Goal: Information Seeking & Learning: Understand process/instructions

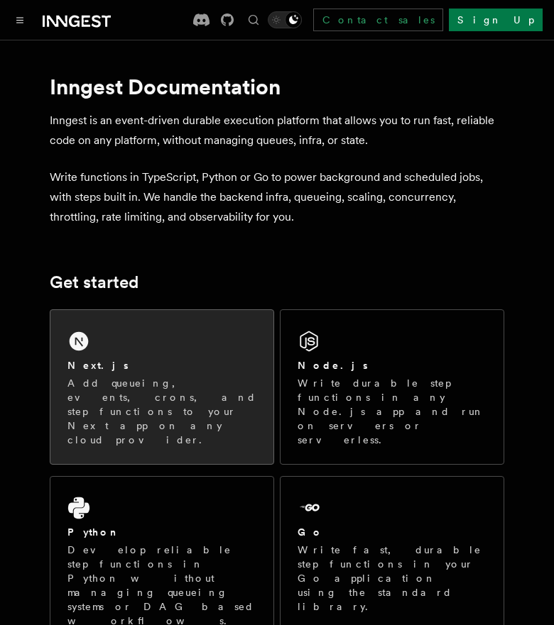
click at [152, 339] on div "Next.js Add queueing, events, crons, and step functions to your Next app on any…" at bounding box center [161, 387] width 223 height 154
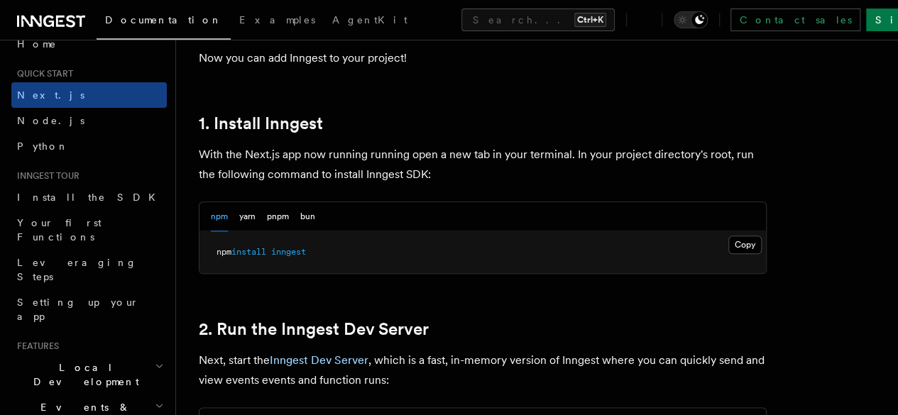
scroll to position [761, 0]
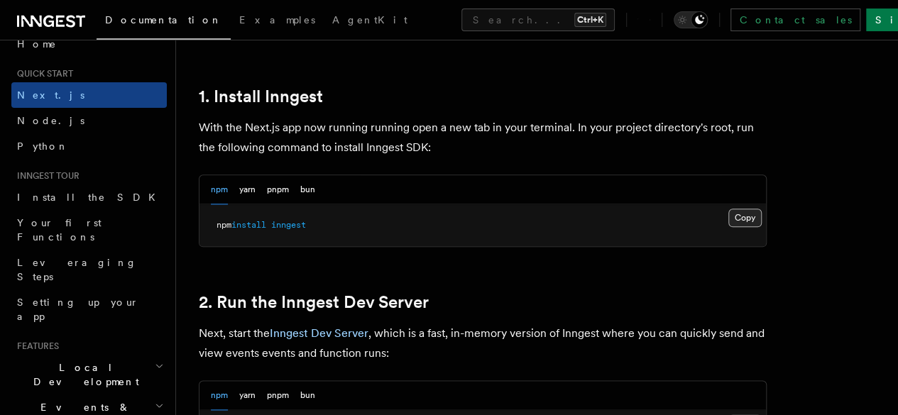
click at [553, 227] on button "Copy Copied" at bounding box center [744, 218] width 33 height 18
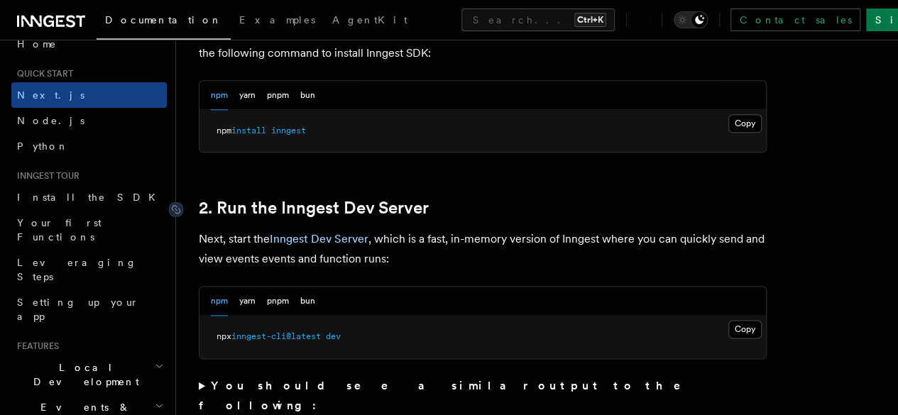
scroll to position [901, 0]
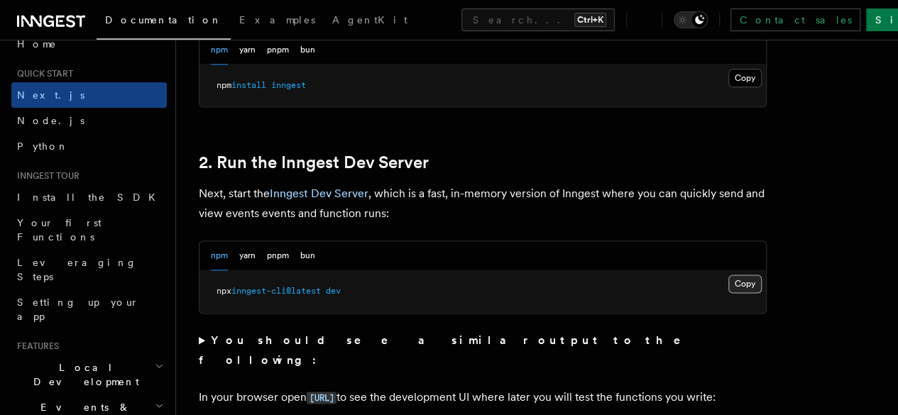
click at [553, 293] on button "Copy Copied" at bounding box center [744, 284] width 33 height 18
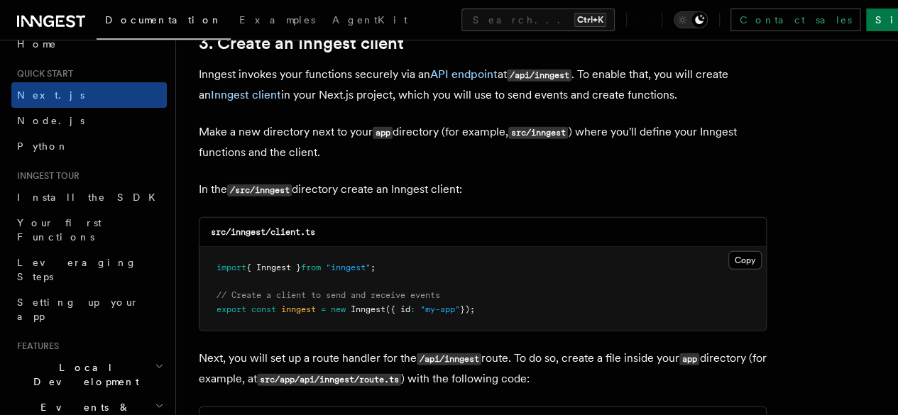
scroll to position [1706, 0]
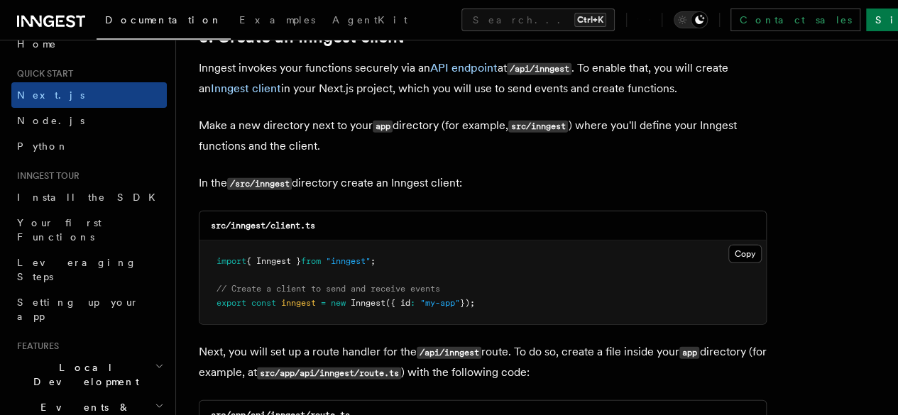
click at [553, 245] on pre "import { Inngest } from "inngest" ; // Create a client to send and receive even…" at bounding box center [482, 283] width 566 height 84
click at [553, 245] on button "Copy Copied" at bounding box center [744, 254] width 33 height 18
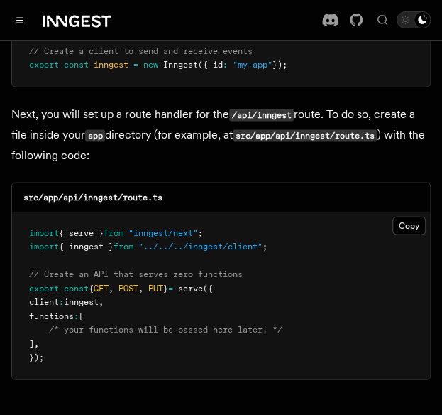
scroll to position [1965, 0]
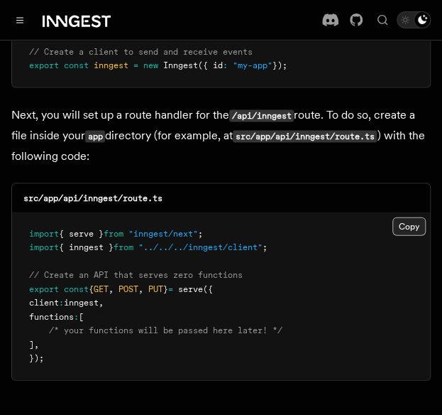
click at [405, 216] on button "Copy Copied" at bounding box center [409, 225] width 33 height 18
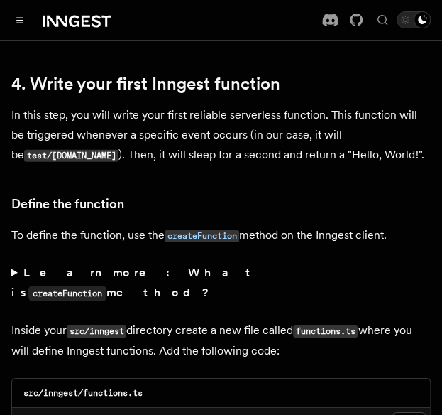
scroll to position [2317, 0]
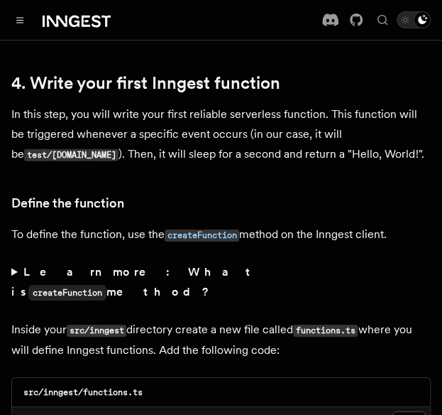
click at [114, 224] on p "To define the function, use the createFunction method on the Inngest client." at bounding box center [221, 234] width 420 height 21
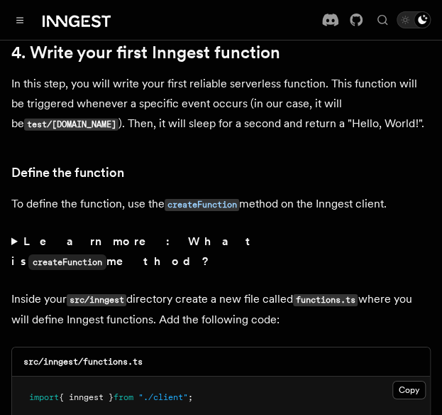
scroll to position [2352, 0]
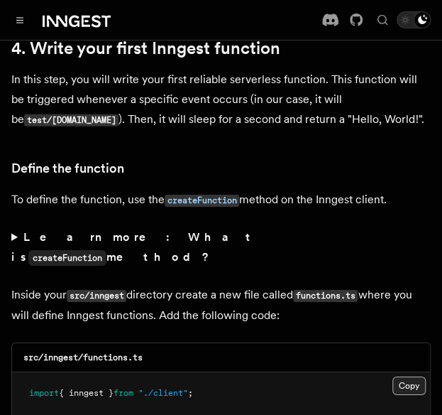
click at [398, 376] on button "Copy Copied" at bounding box center [409, 385] width 33 height 18
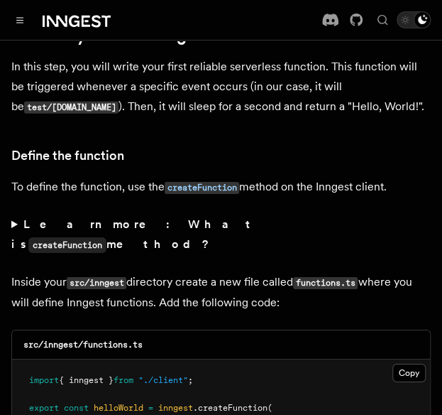
scroll to position [2365, 0]
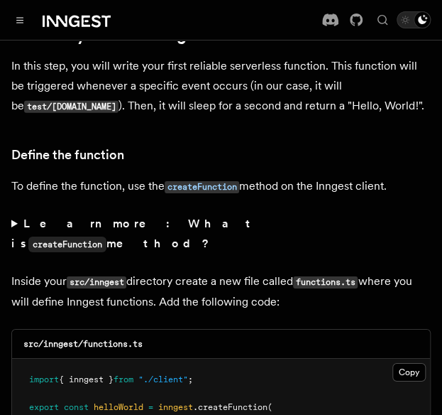
click at [414, 363] on button "Copy Copied" at bounding box center [409, 372] width 33 height 18
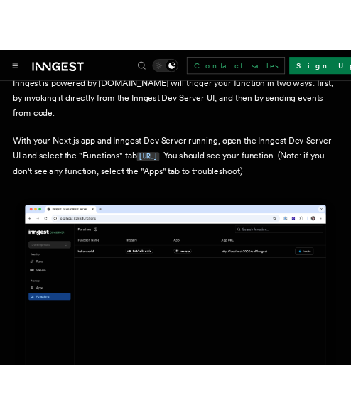
scroll to position [3411, 0]
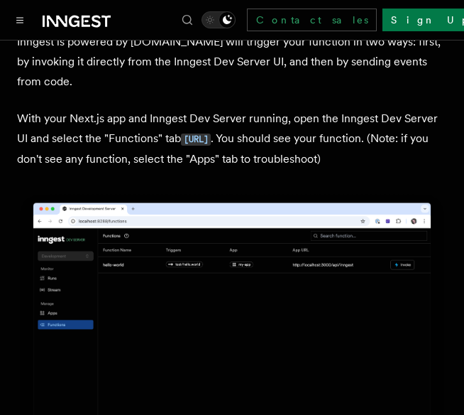
click at [322, 211] on img at bounding box center [232, 327] width 430 height 270
click at [329, 200] on img at bounding box center [232, 327] width 430 height 270
click at [374, 244] on img at bounding box center [232, 327] width 430 height 270
click at [384, 229] on img at bounding box center [232, 327] width 430 height 270
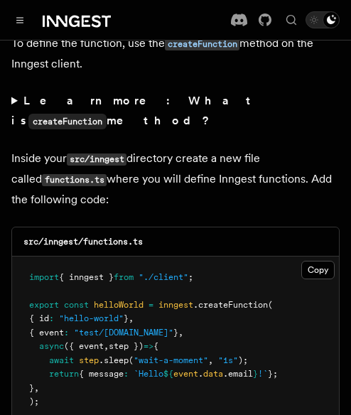
scroll to position [2619, 0]
